Goal: Use online tool/utility

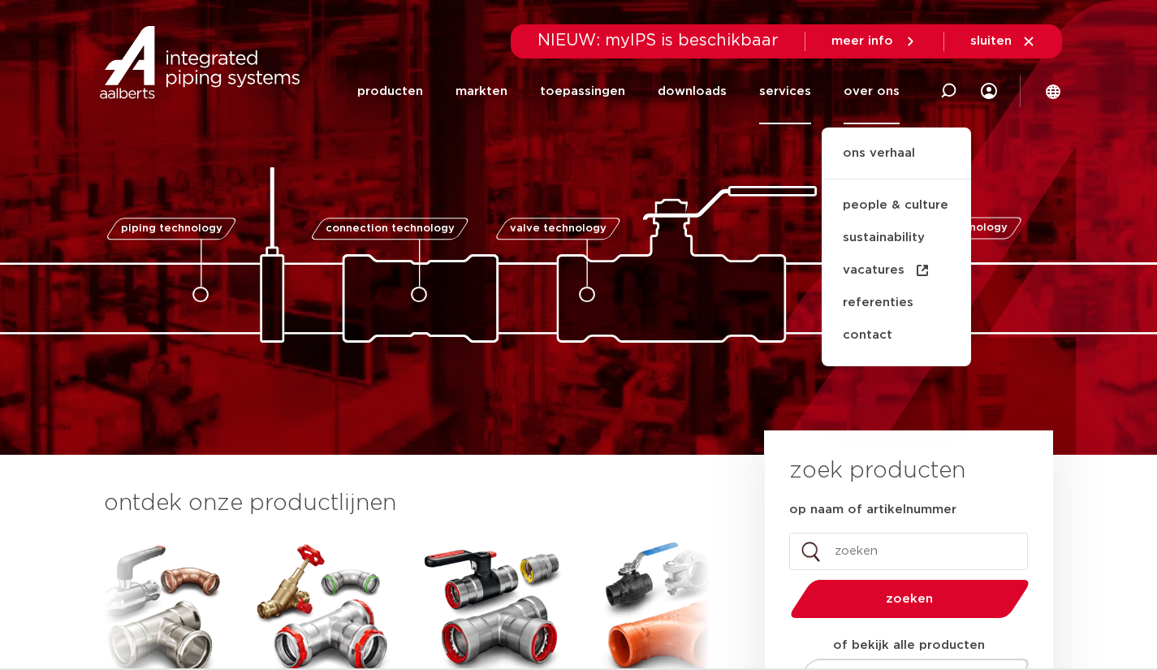
click at [770, 103] on link "services" at bounding box center [785, 91] width 52 height 66
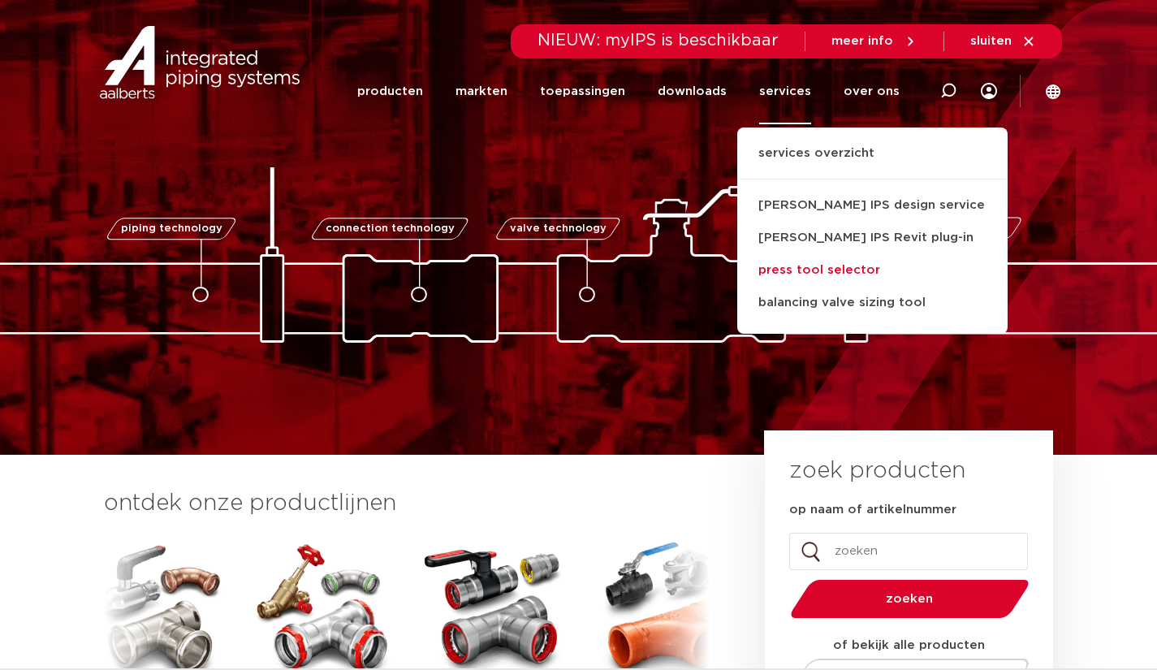
click at [793, 266] on link "press tool selector" at bounding box center [872, 270] width 270 height 32
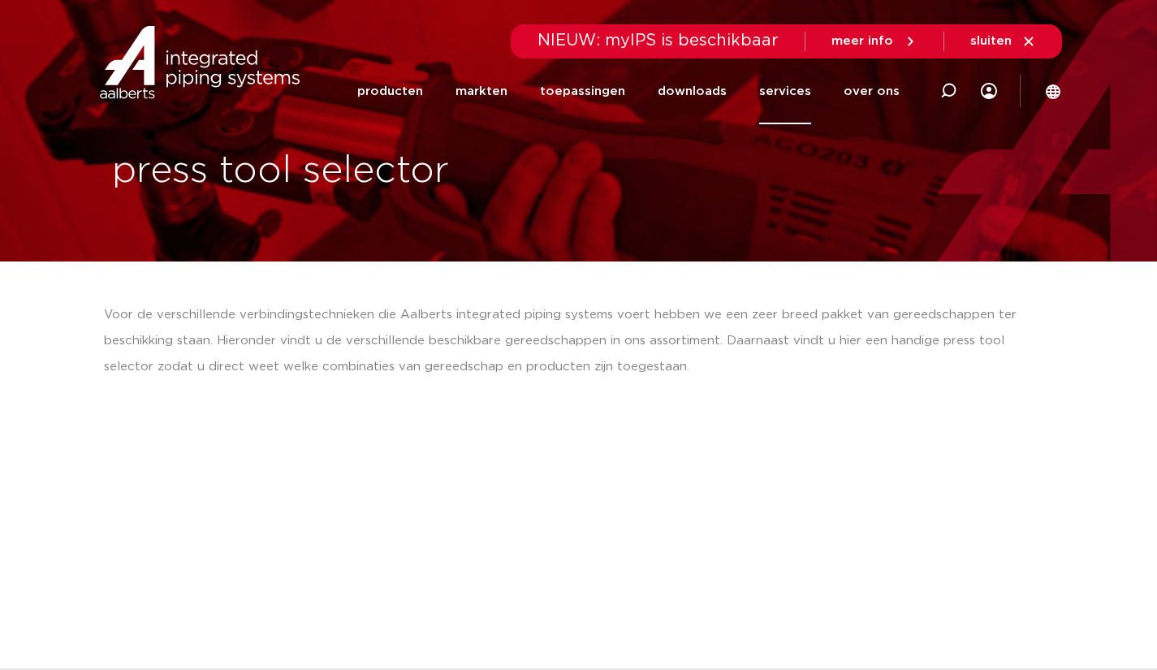
click at [615, 377] on div "Voor de verschillende verbindingstechnieken die Aalberts integrated piping syst…" at bounding box center [579, 341] width 950 height 78
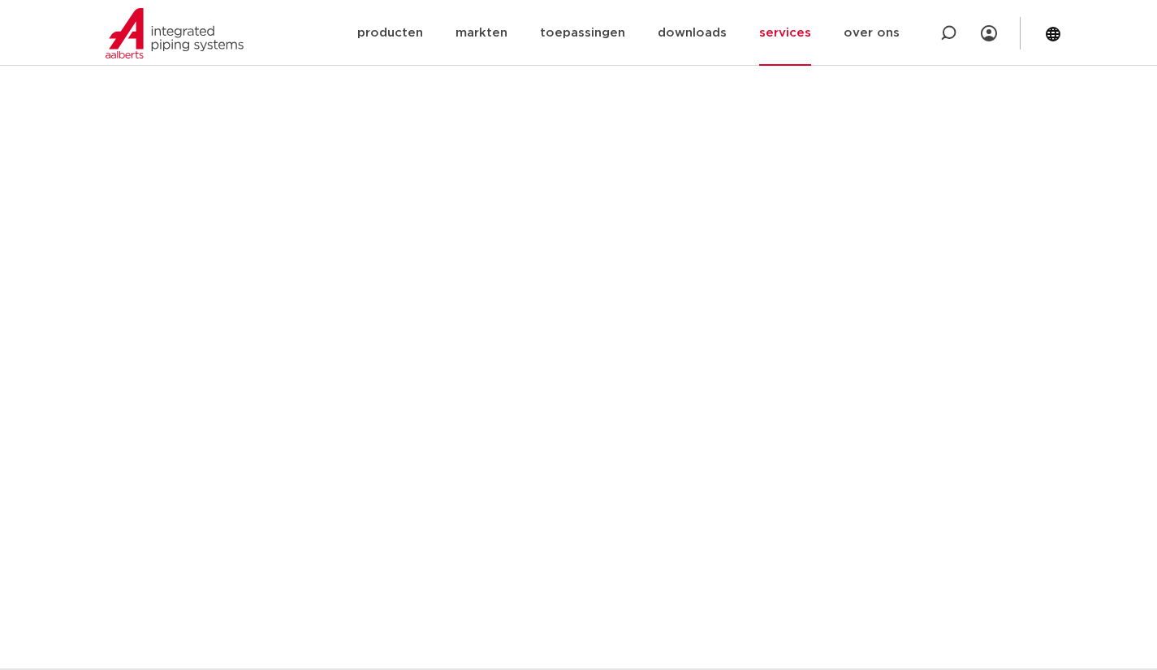
scroll to position [942, 0]
